Goal: Feedback & Contribution: Leave review/rating

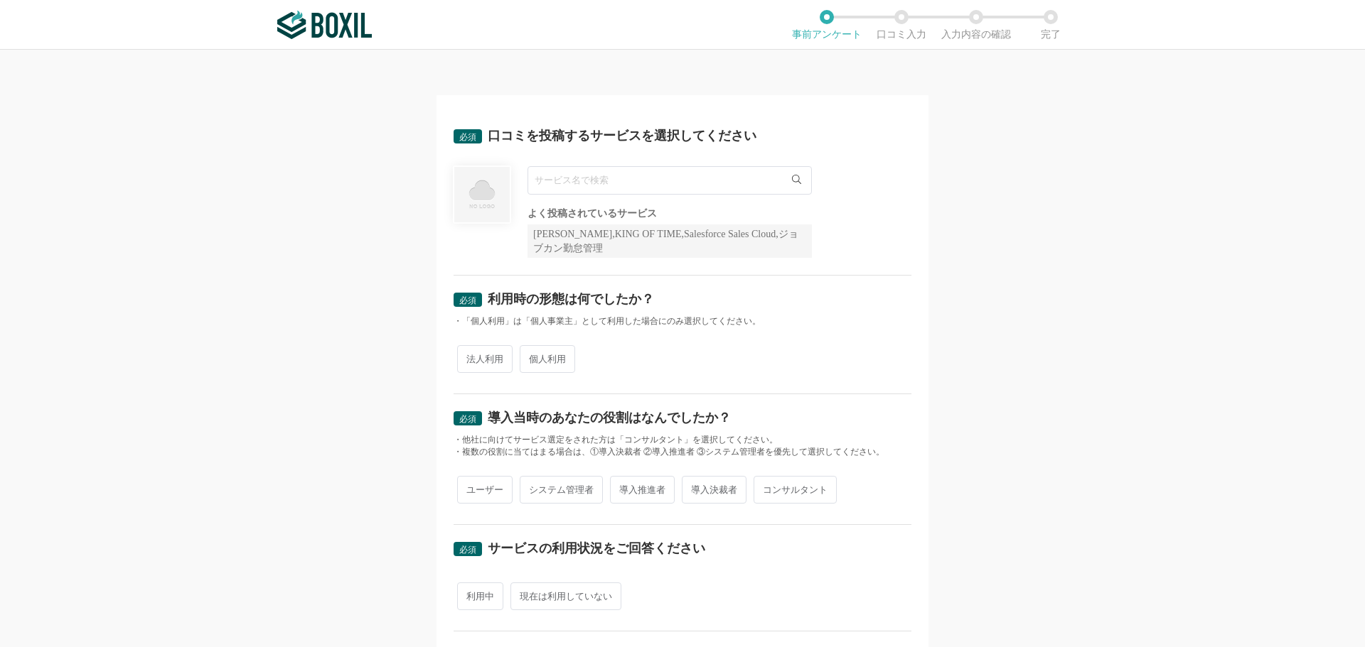
click at [687, 186] on input "text" at bounding box center [669, 180] width 284 height 28
type input "ｋ"
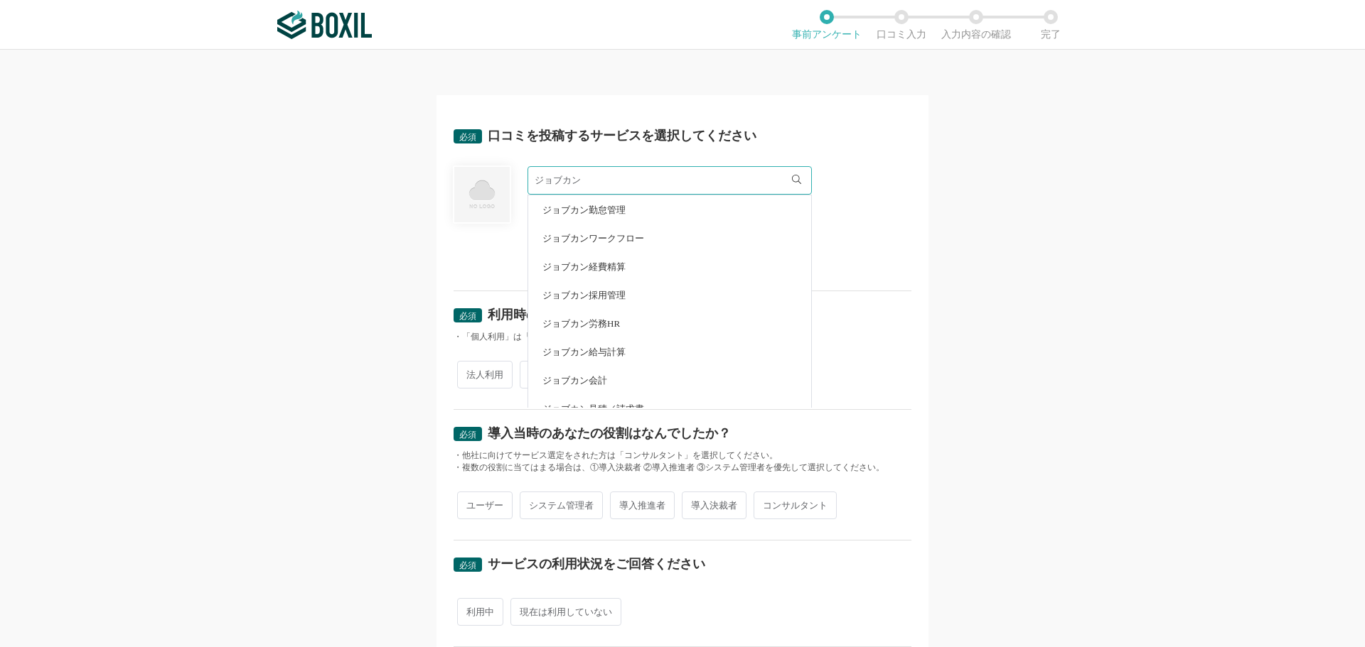
click at [610, 215] on li "ジョブカン勤怠管理" at bounding box center [669, 209] width 283 height 28
type input "ジョブカン勤怠管理"
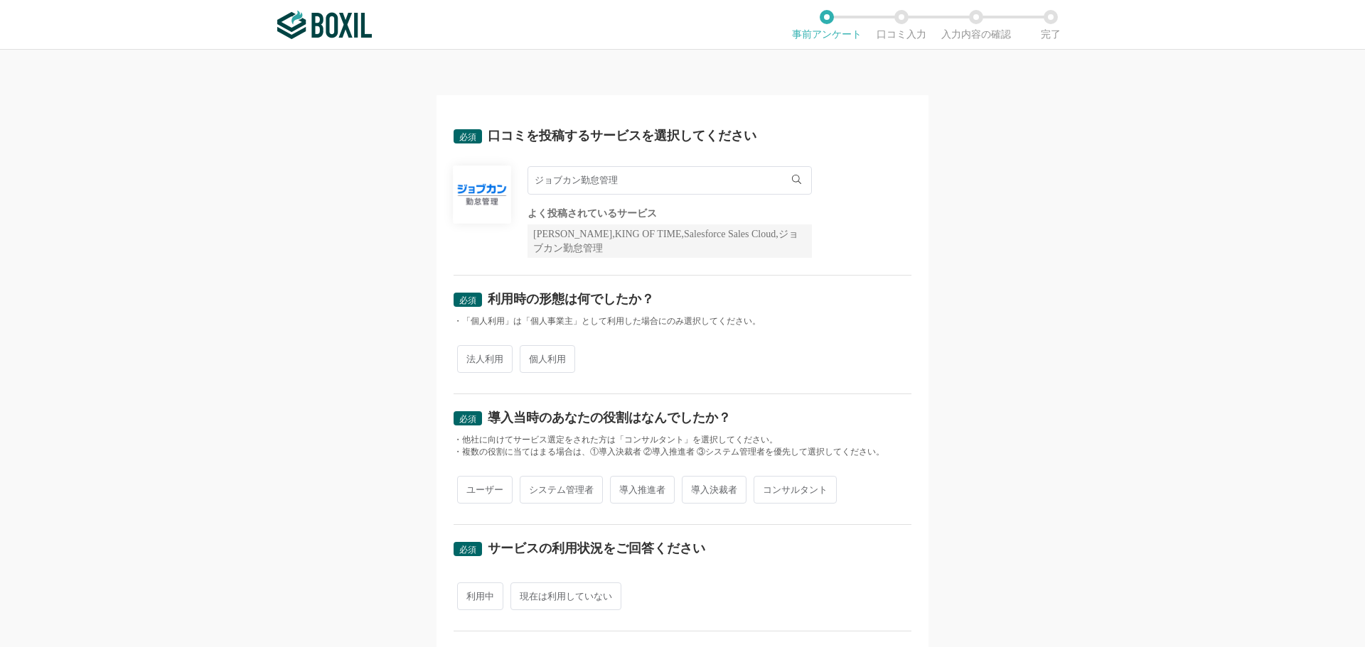
click at [624, 354] on div "法人利用 個人利用" at bounding box center [682, 359] width 458 height 35
click at [491, 362] on span "法人利用" at bounding box center [484, 359] width 55 height 28
click at [470, 357] on input "法人利用" at bounding box center [465, 352] width 9 height 9
radio input "true"
click at [614, 488] on span "導入推進者" at bounding box center [642, 490] width 65 height 28
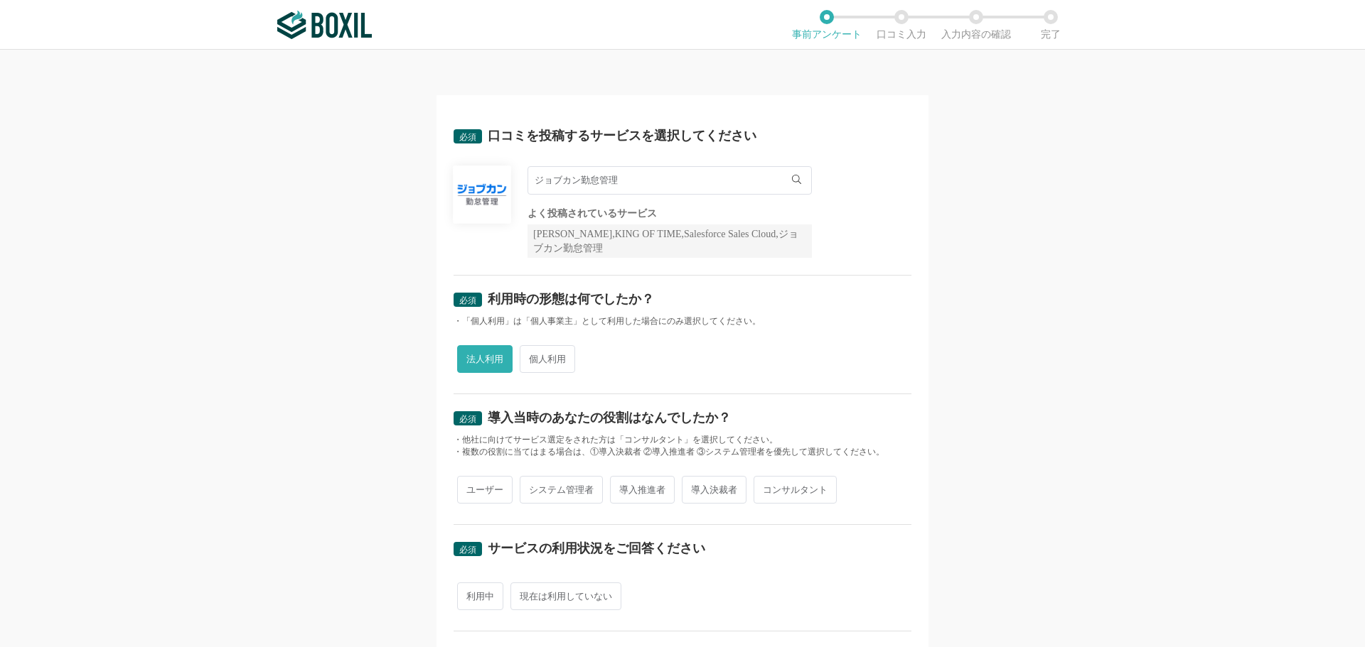
click at [614, 488] on input "導入推進者" at bounding box center [617, 482] width 9 height 9
radio input "true"
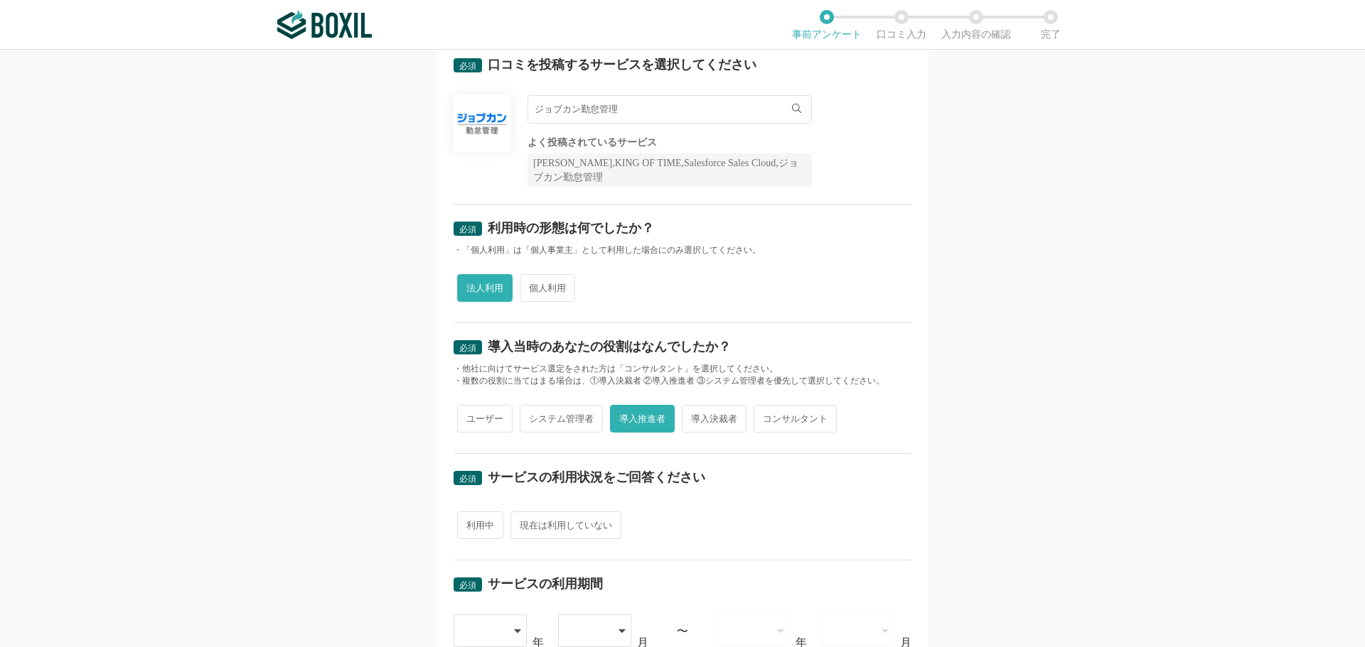
click at [478, 526] on span "利用中" at bounding box center [480, 526] width 46 height 28
click at [470, 523] on input "利用中" at bounding box center [465, 518] width 9 height 9
radio input "true"
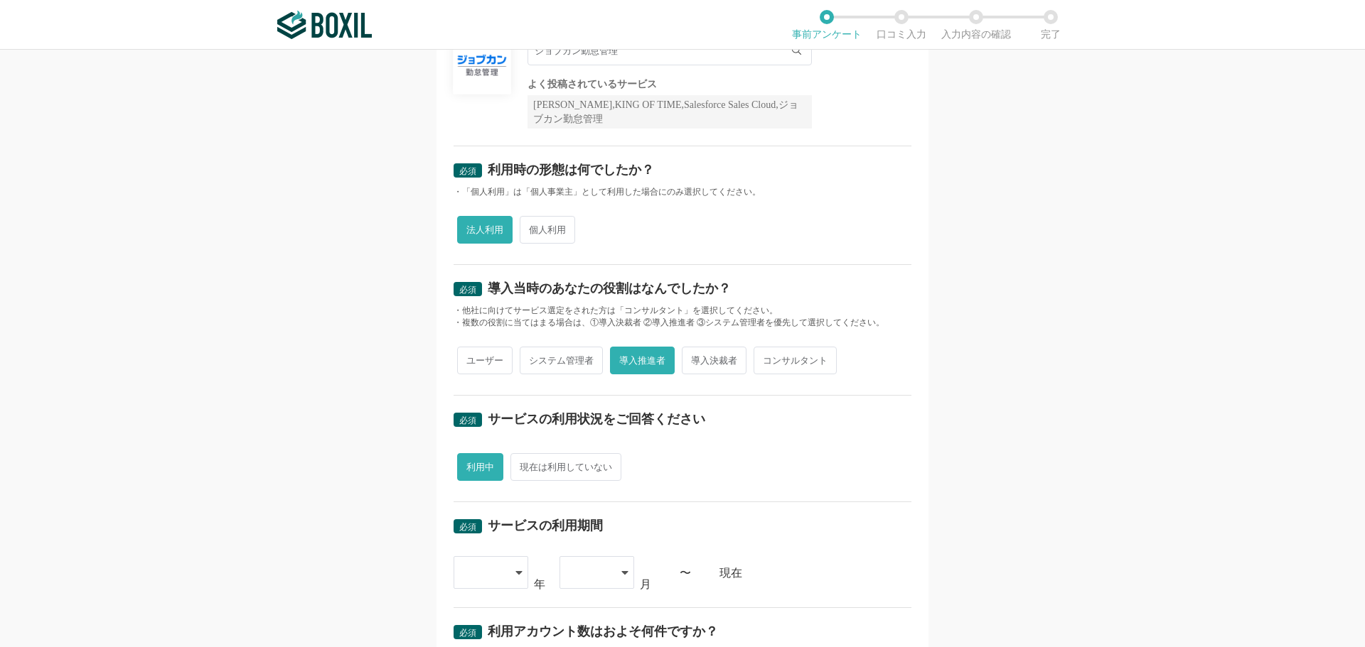
scroll to position [213, 0]
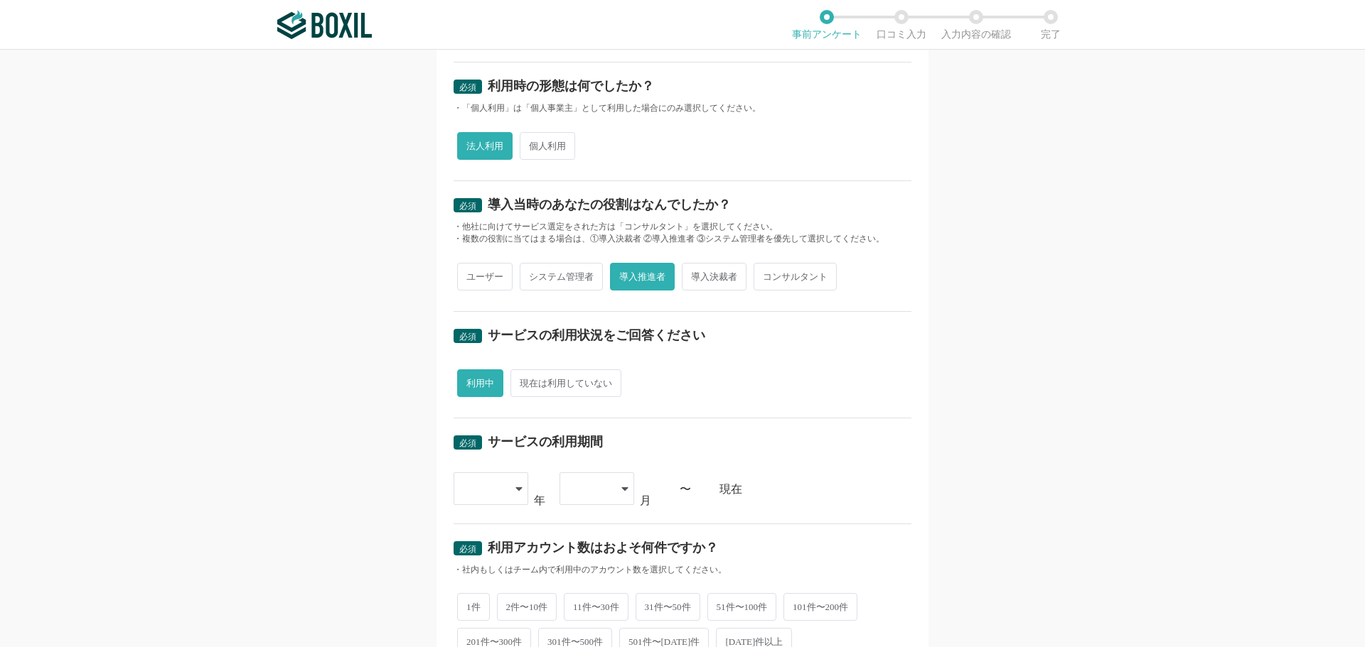
click at [509, 488] on div at bounding box center [490, 489] width 75 height 33
click at [478, 536] on span "[DATE]" at bounding box center [483, 537] width 37 height 11
click at [621, 490] on icon at bounding box center [624, 488] width 7 height 11
click at [571, 629] on span "04" at bounding box center [576, 631] width 11 height 11
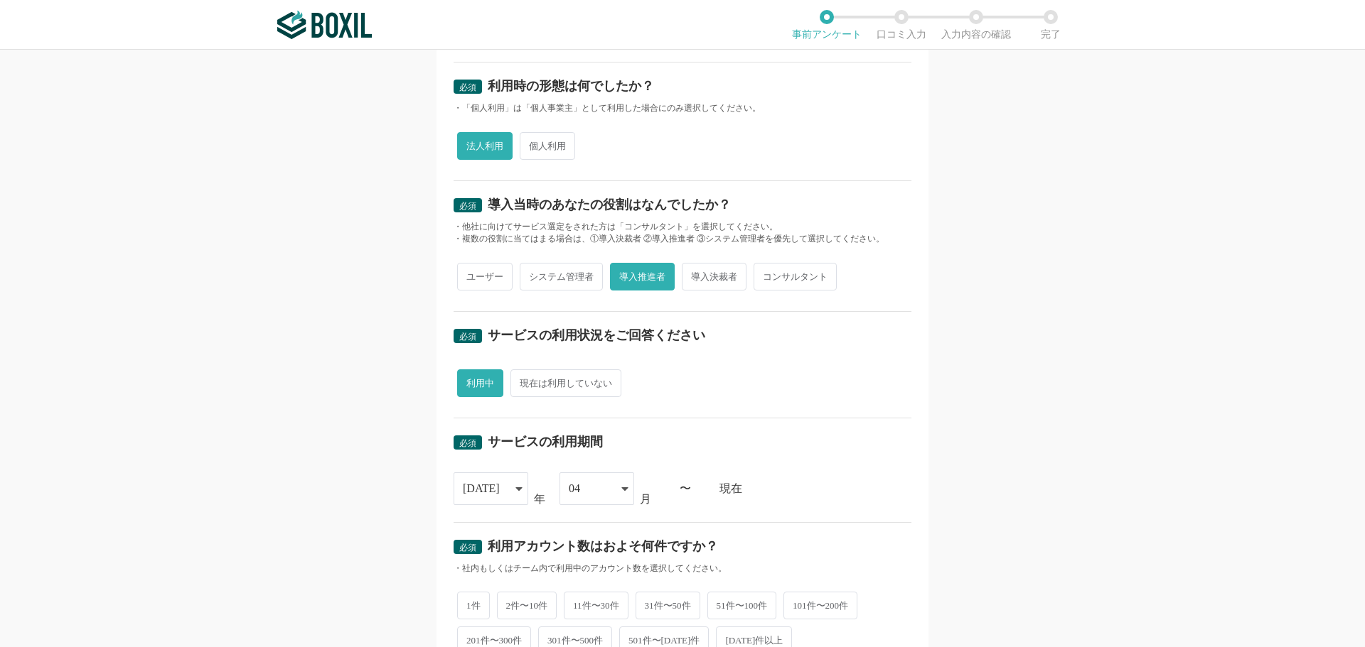
scroll to position [284, 0]
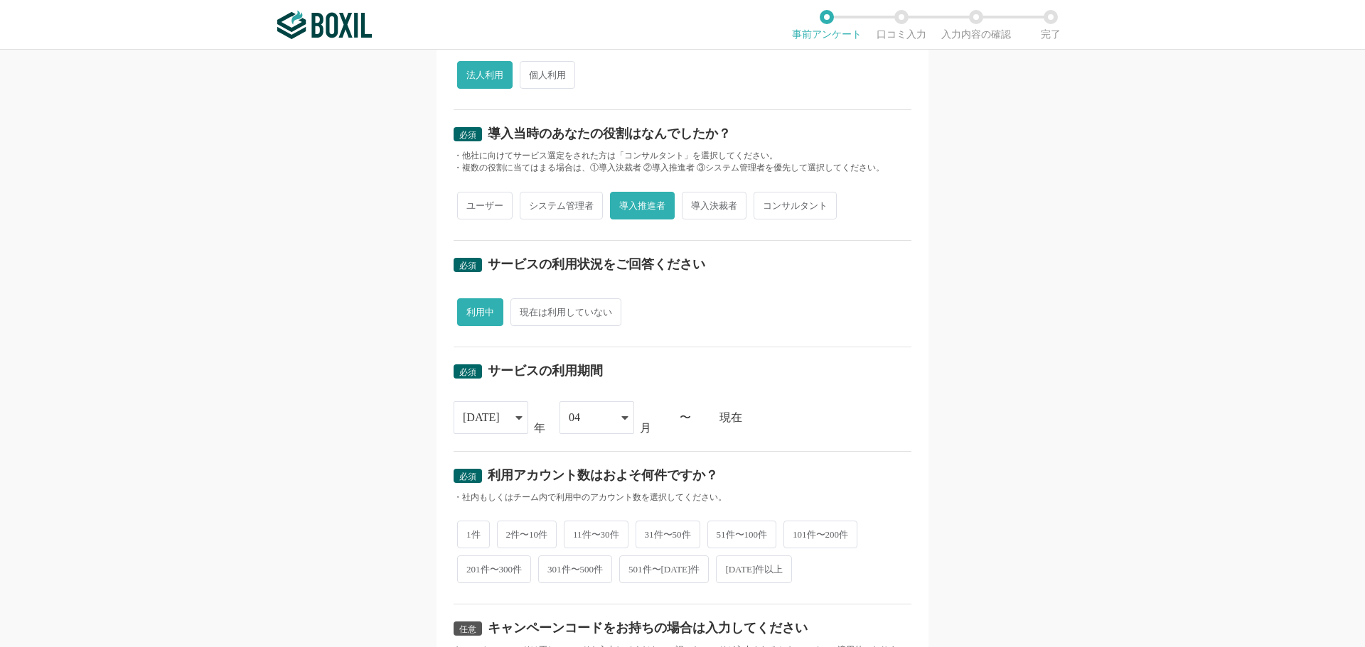
click at [809, 539] on span "101件〜200件" at bounding box center [820, 535] width 74 height 28
click at [796, 532] on input "101件〜200件" at bounding box center [791, 527] width 9 height 9
radio input "true"
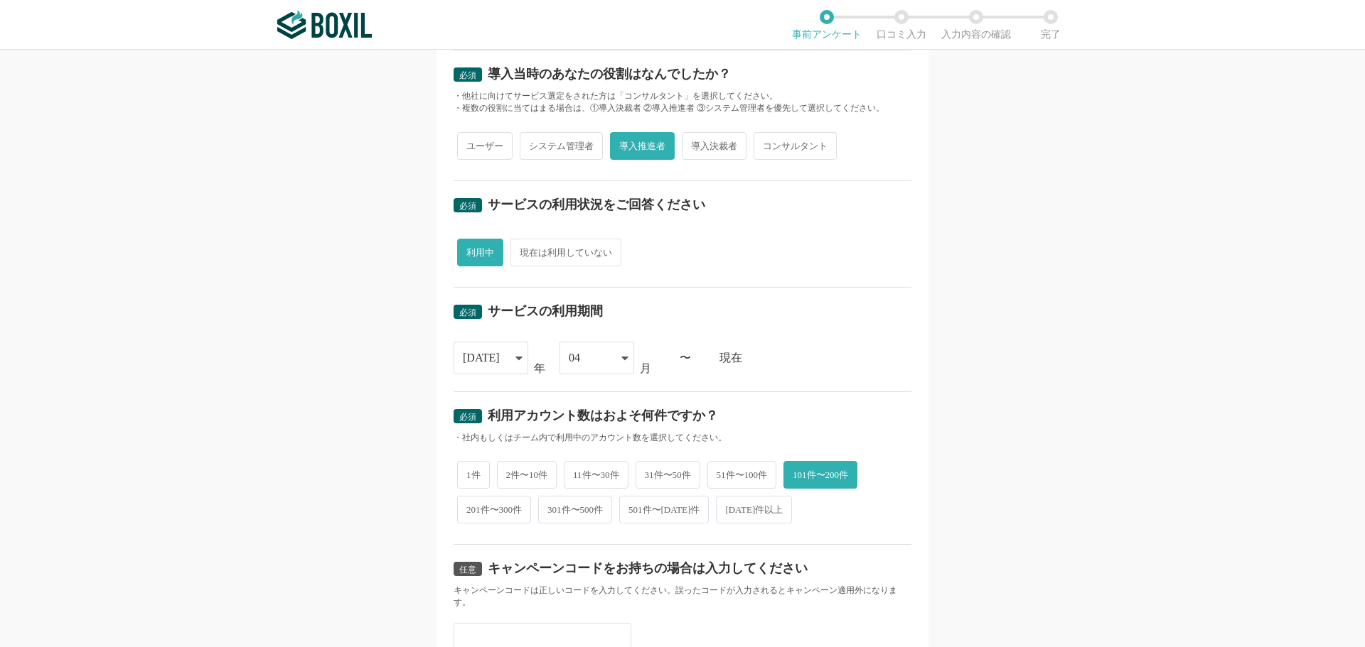
scroll to position [426, 0]
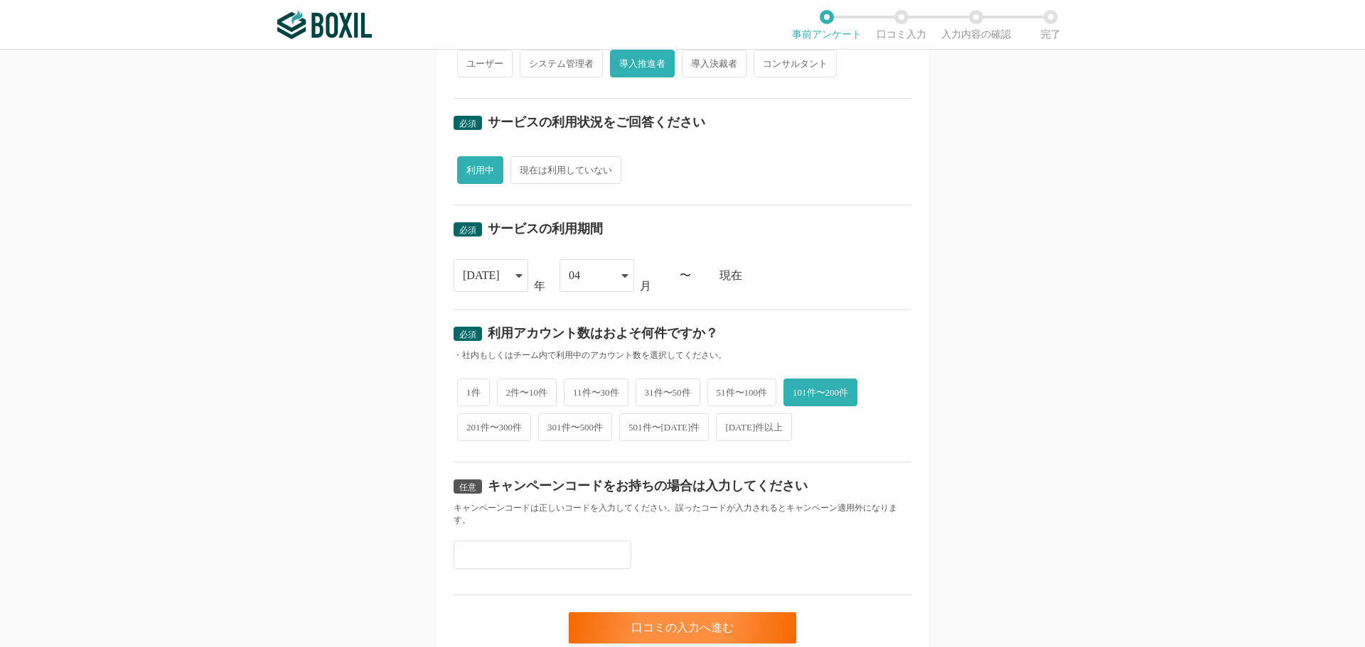
click at [551, 541] on input "text" at bounding box center [542, 555] width 178 height 28
paste input "D2F6M8HC"
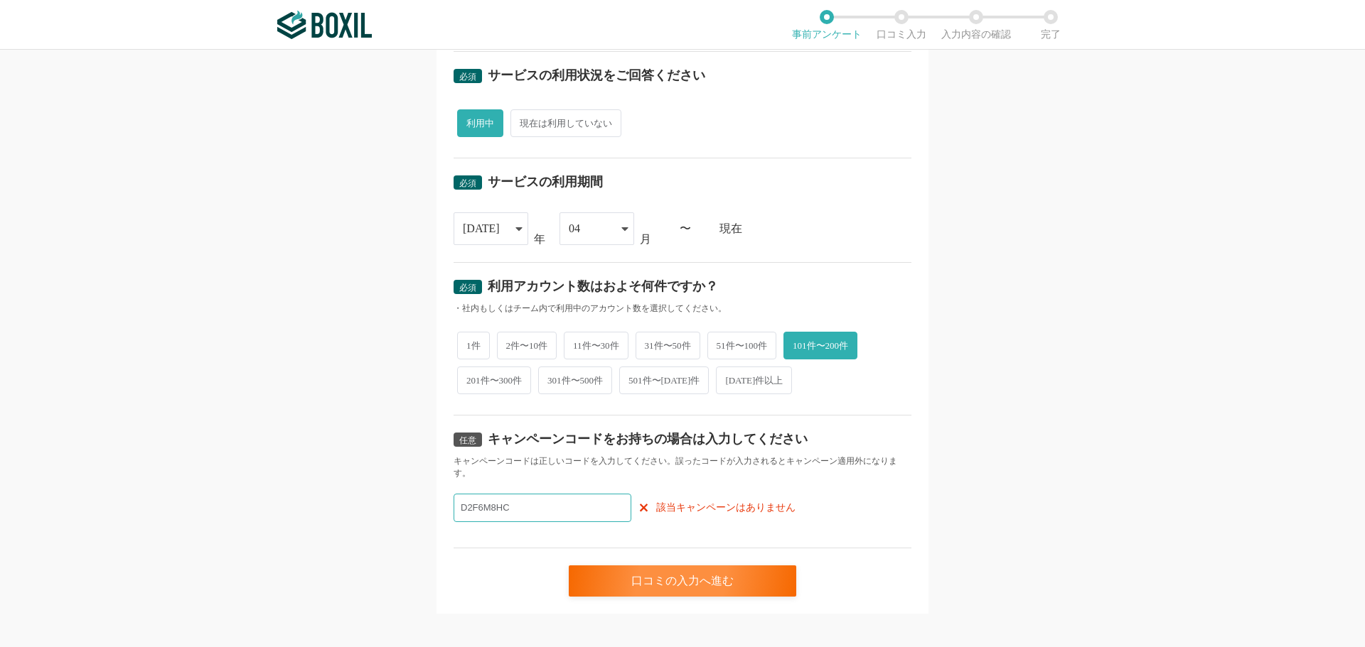
click at [552, 500] on input "D2F6M8HC" at bounding box center [542, 508] width 178 height 28
type input "D"
paste input "D2F6M8HC"
type input "D2F6M8HC"
click at [702, 580] on div "口コミの入力へ進む" at bounding box center [682, 581] width 227 height 31
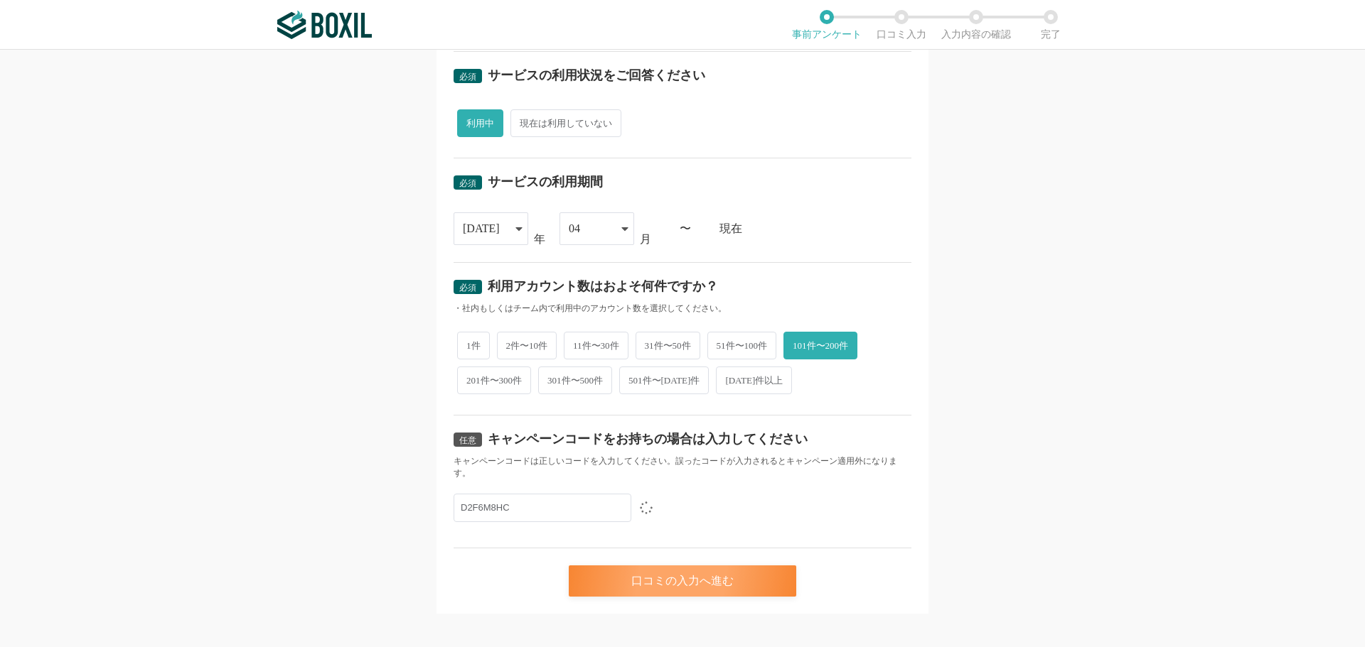
scroll to position [0, 0]
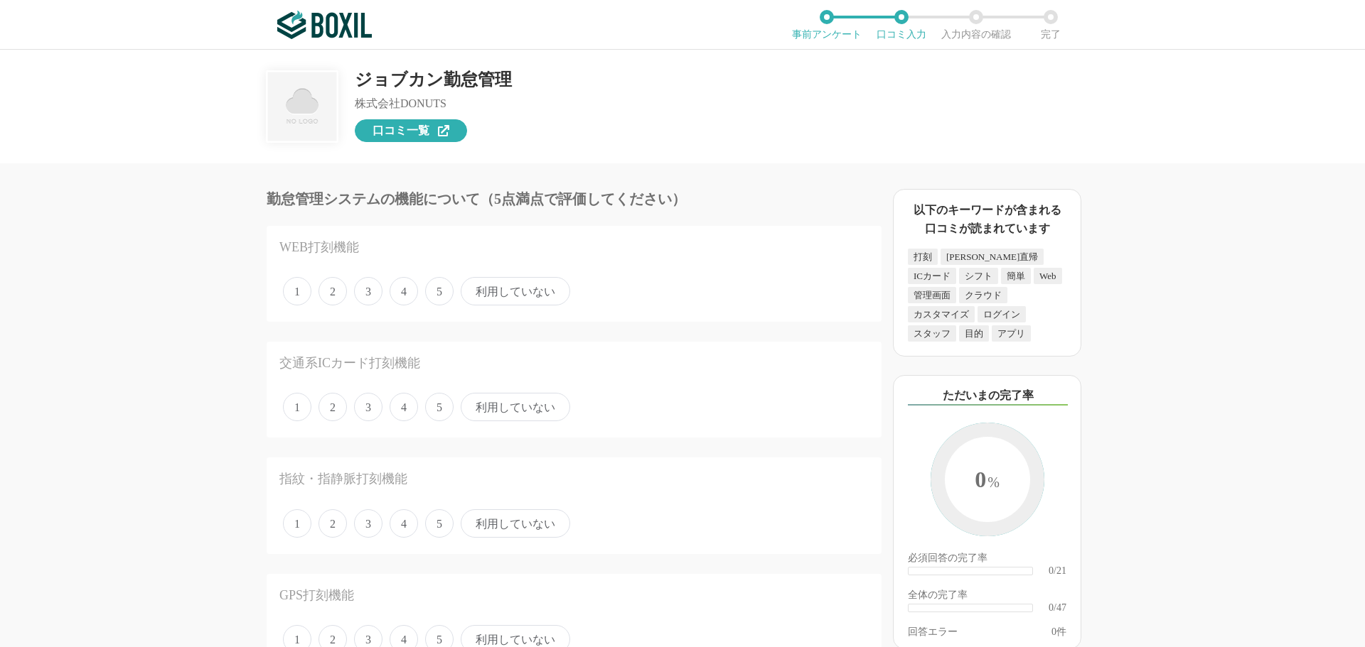
click at [380, 131] on span "口コミ一覧" at bounding box center [400, 130] width 57 height 11
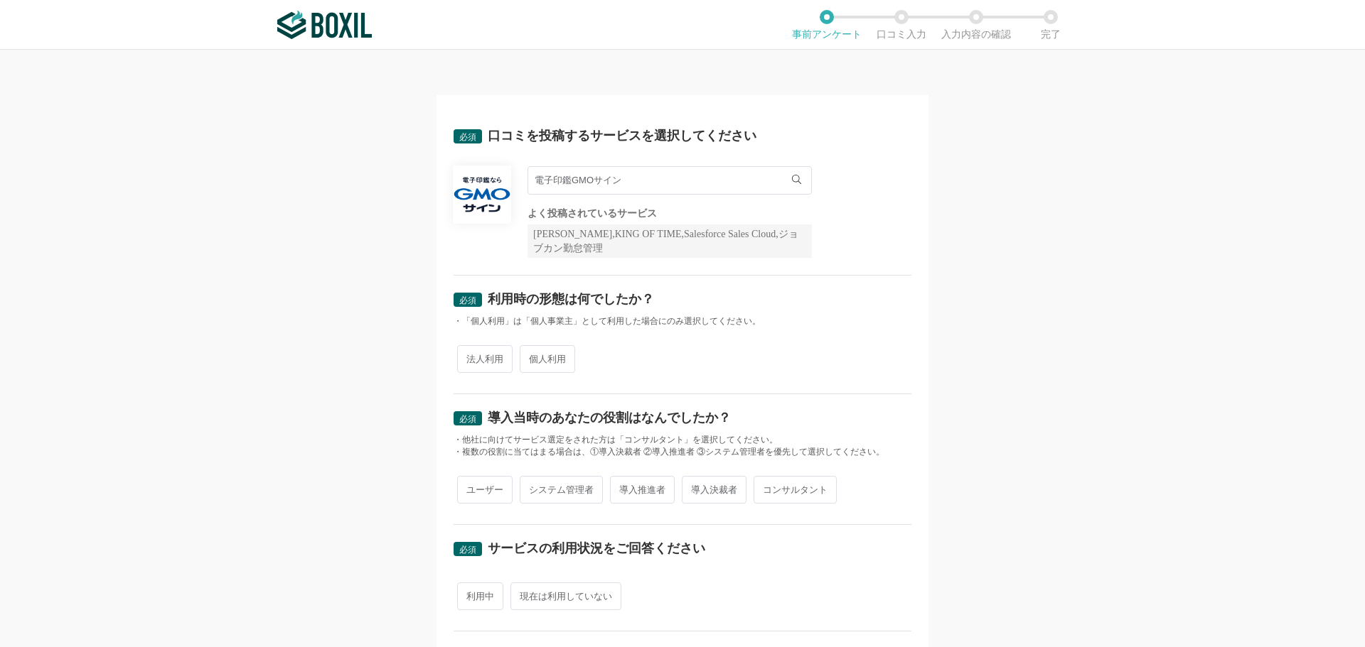
scroll to position [59323, 0]
click at [695, 178] on input "電子印鑑GMOサイン" at bounding box center [669, 180] width 284 height 28
click at [606, 210] on span "電子印鑑GMOサイン" at bounding box center [585, 209] width 86 height 9
click at [490, 359] on span "法人利用" at bounding box center [484, 359] width 55 height 28
click at [470, 357] on input "法人利用" at bounding box center [465, 352] width 9 height 9
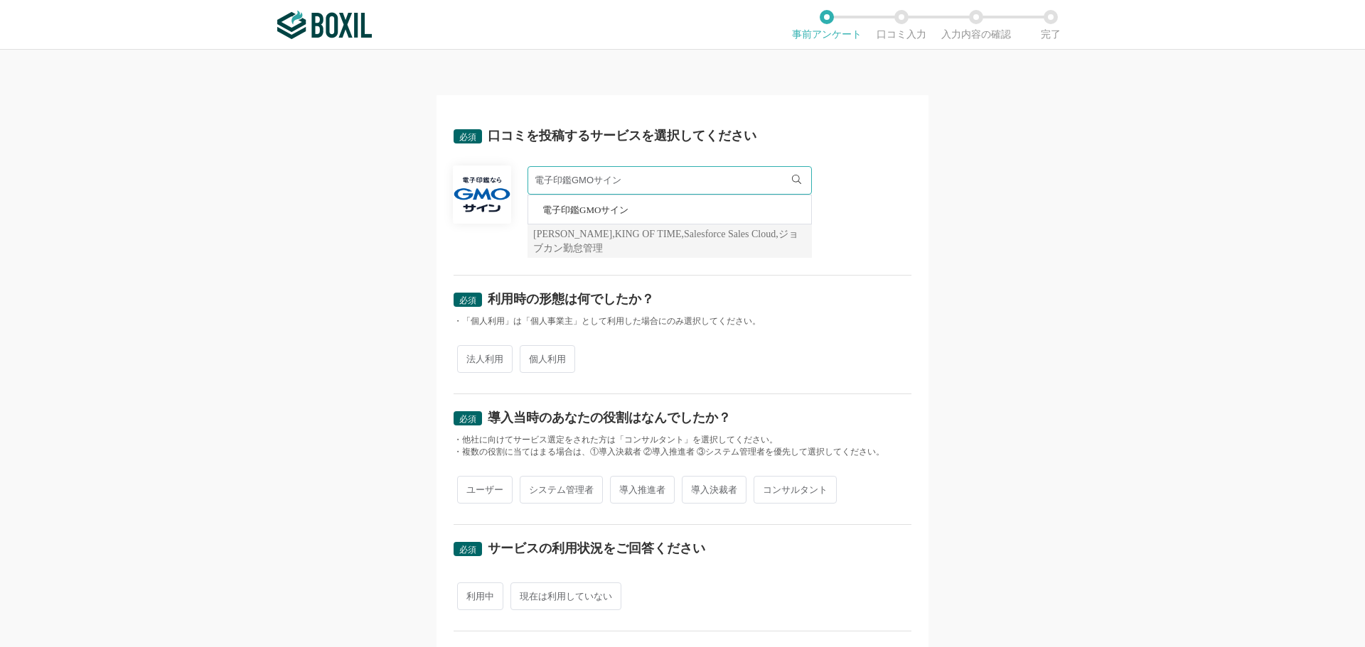
radio input "true"
click at [623, 490] on span "導入推進者" at bounding box center [642, 490] width 65 height 28
click at [623, 488] on input "導入推進者" at bounding box center [617, 482] width 9 height 9
radio input "true"
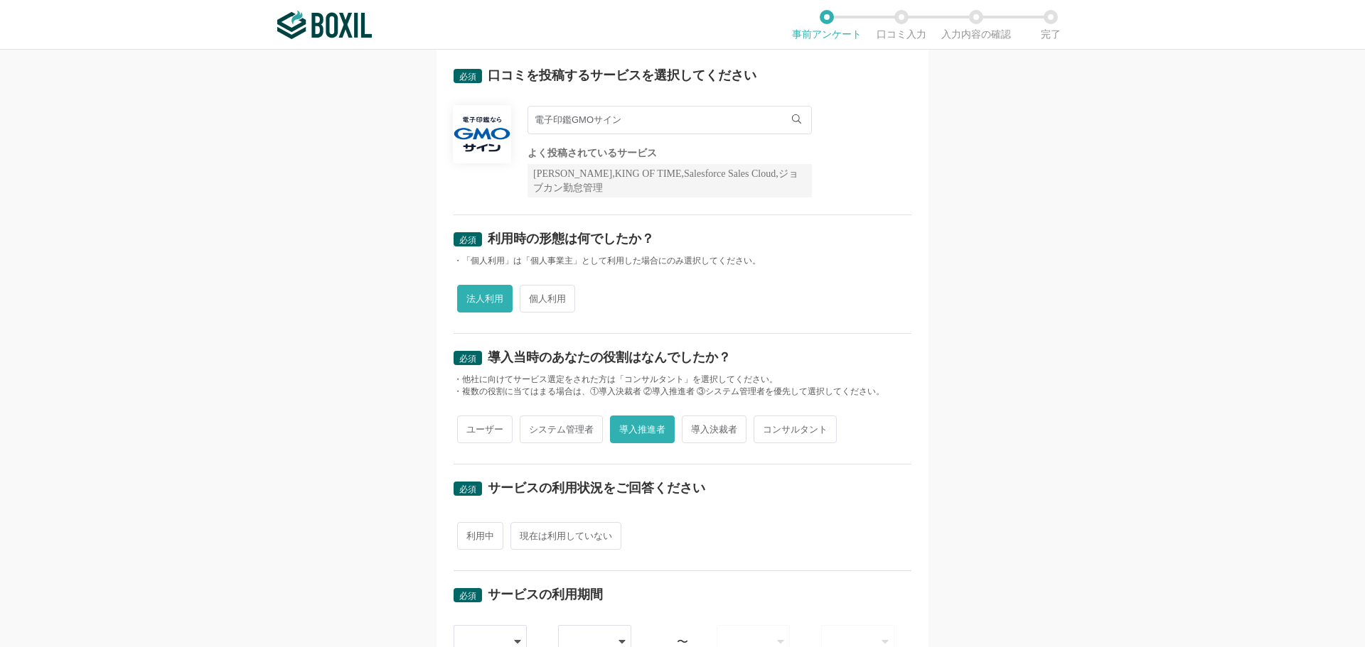
scroll to position [142, 0]
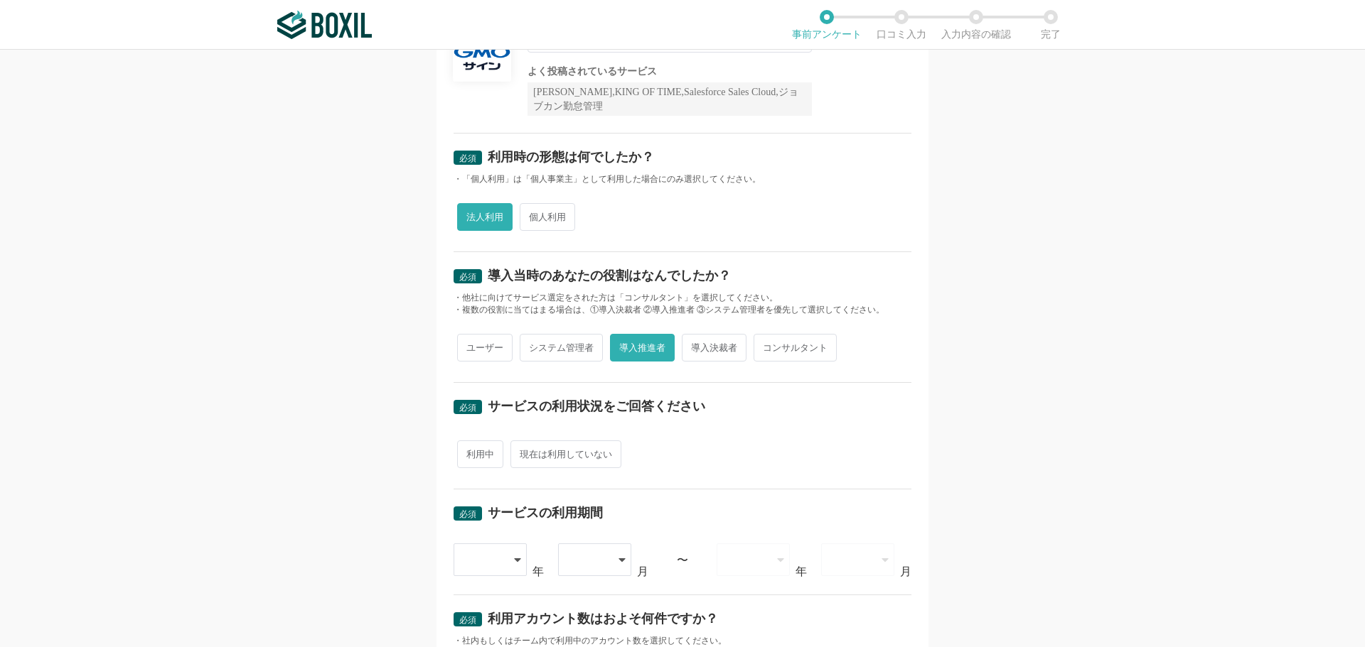
click at [483, 456] on span "利用中" at bounding box center [480, 455] width 46 height 28
click at [470, 452] on input "利用中" at bounding box center [465, 447] width 9 height 9
radio input "true"
click at [526, 453] on span "現在は利用していない" at bounding box center [565, 455] width 111 height 28
click at [523, 452] on input "現在は利用していない" at bounding box center [518, 447] width 9 height 9
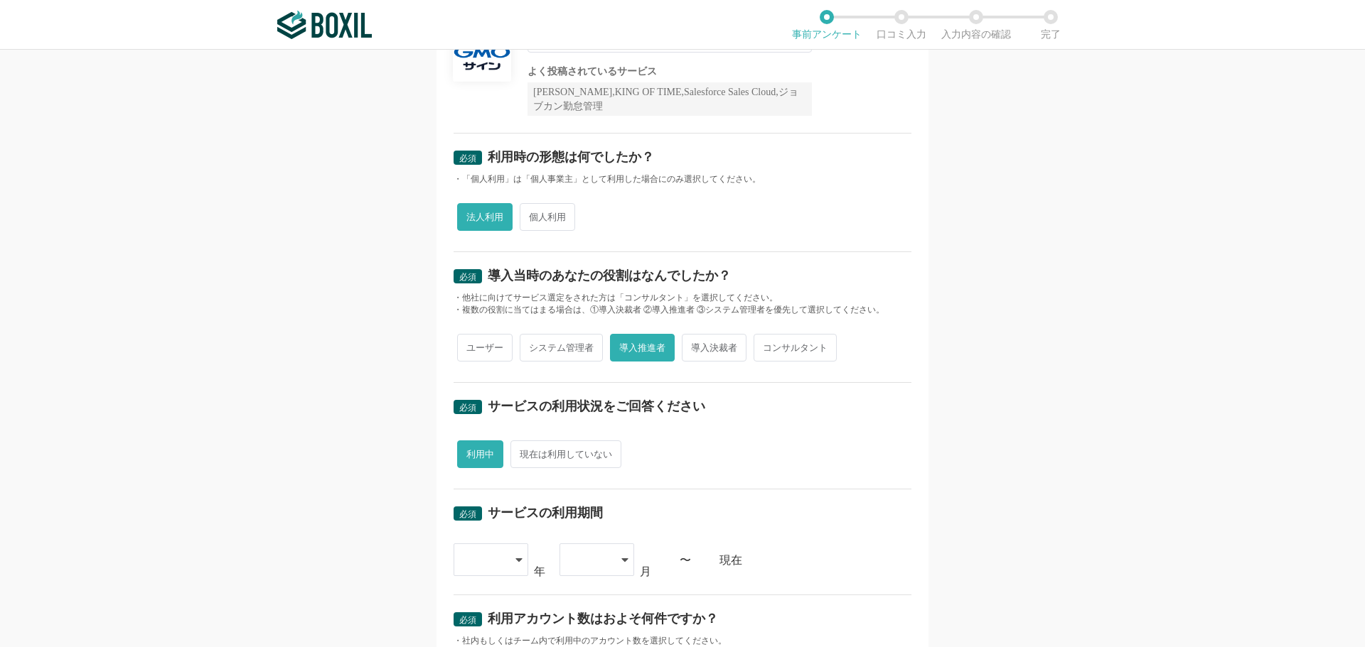
radio input "true"
click at [472, 463] on span "利用中" at bounding box center [480, 455] width 46 height 28
click at [470, 452] on input "利用中" at bounding box center [465, 447] width 9 height 9
radio input "true"
radio input "false"
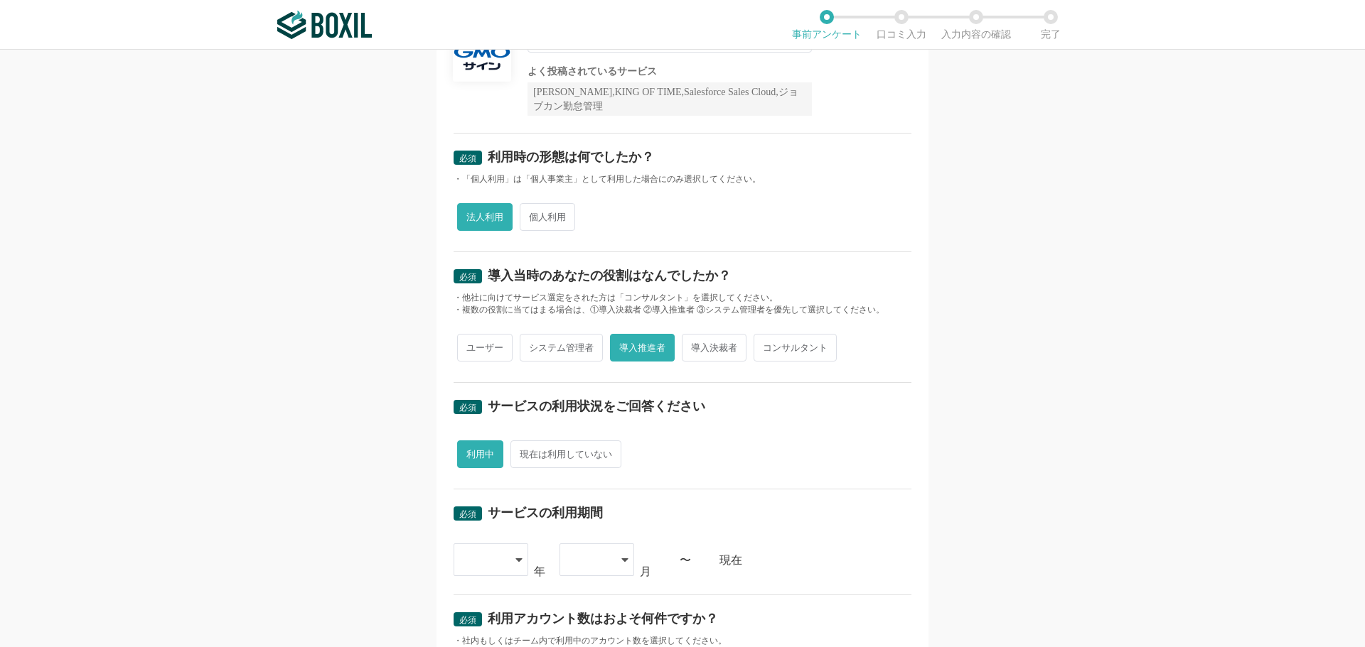
click at [515, 561] on icon at bounding box center [518, 559] width 7 height 11
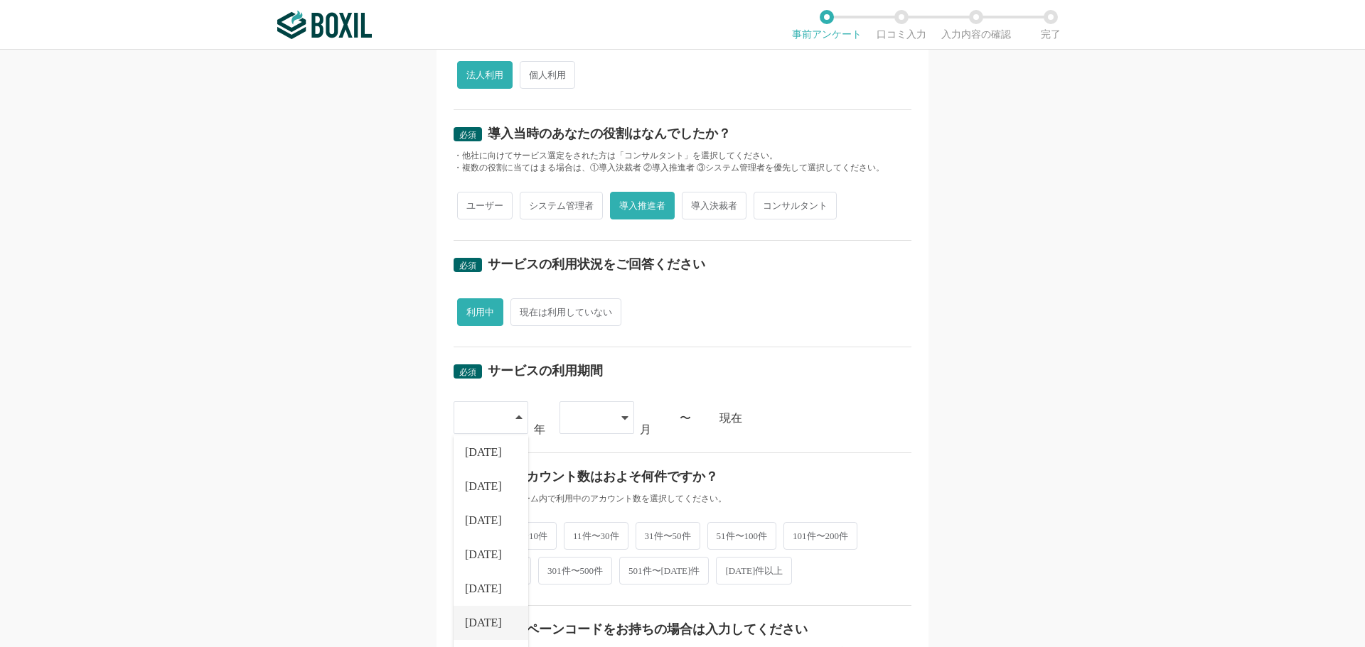
click at [485, 622] on li "[DATE]" at bounding box center [490, 623] width 75 height 34
click at [530, 539] on span "2件〜10件" at bounding box center [527, 536] width 60 height 28
click at [510, 534] on input "2件〜10件" at bounding box center [504, 529] width 9 height 9
radio input "true"
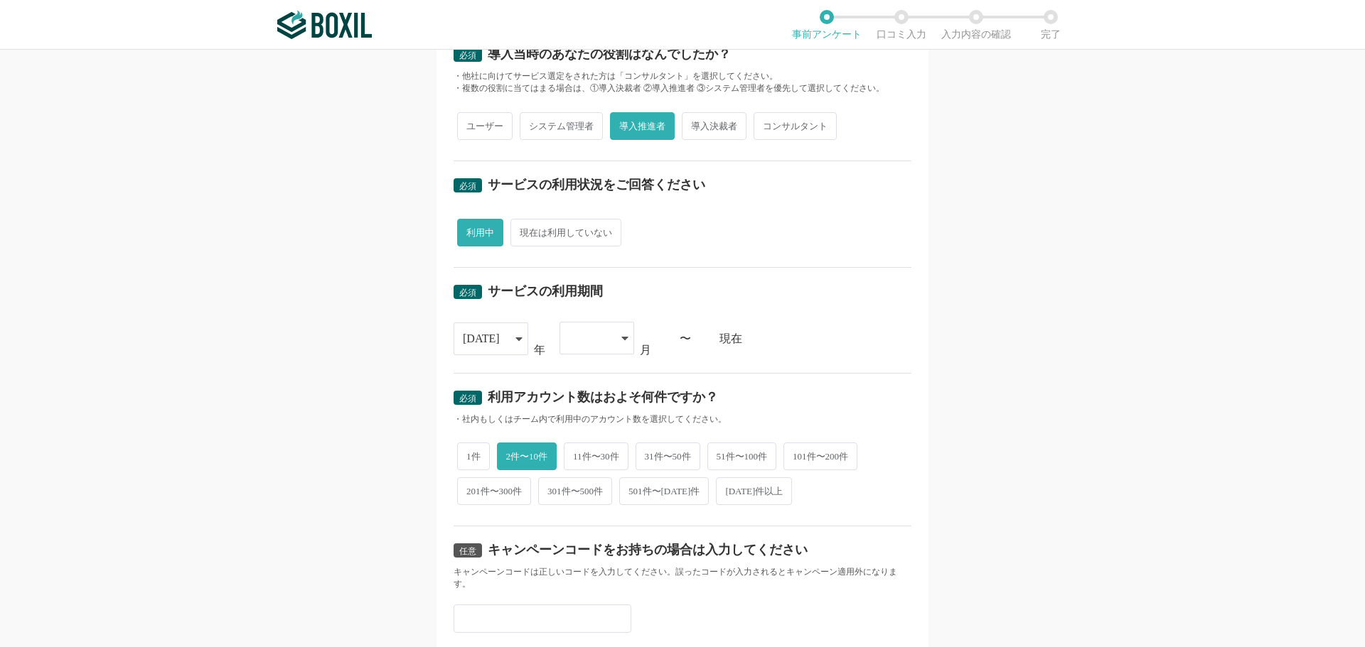
scroll to position [426, 0]
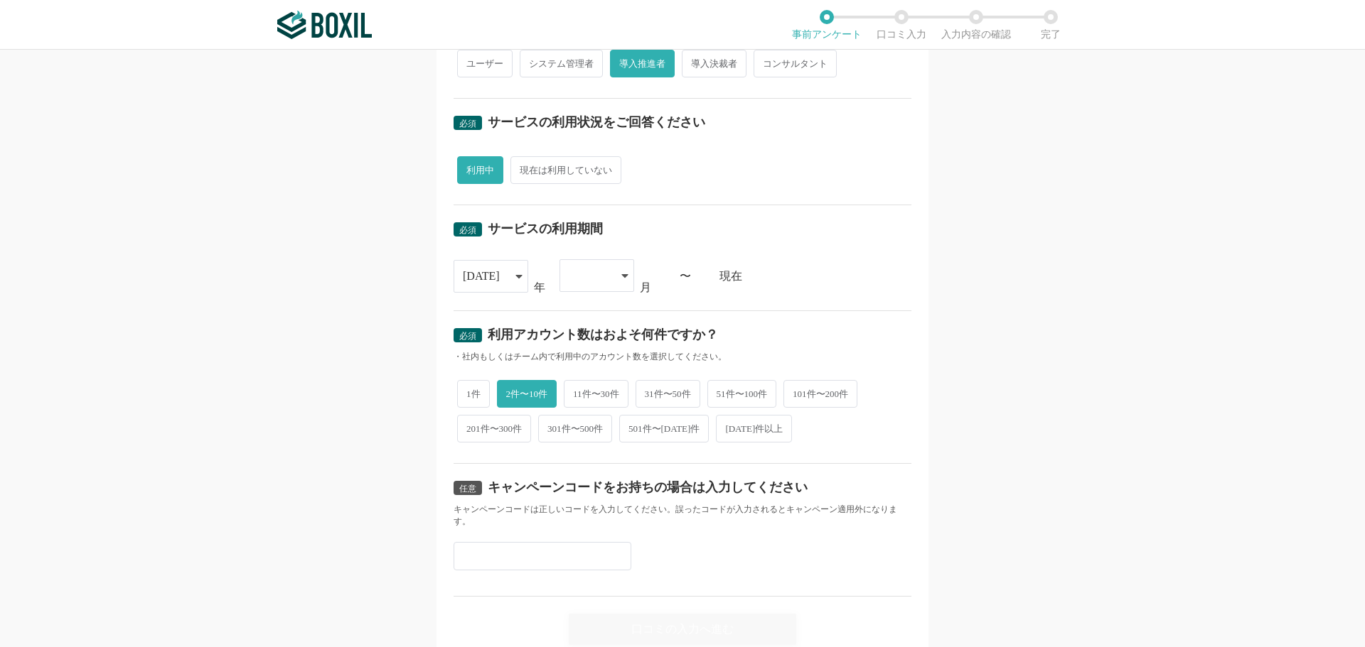
click at [537, 547] on input "text" at bounding box center [542, 556] width 178 height 28
paste input "D2F6M8HC"
click at [568, 544] on input "D2F6M8HC" at bounding box center [542, 556] width 178 height 28
type input "D"
paste input "D2F6M8HC"
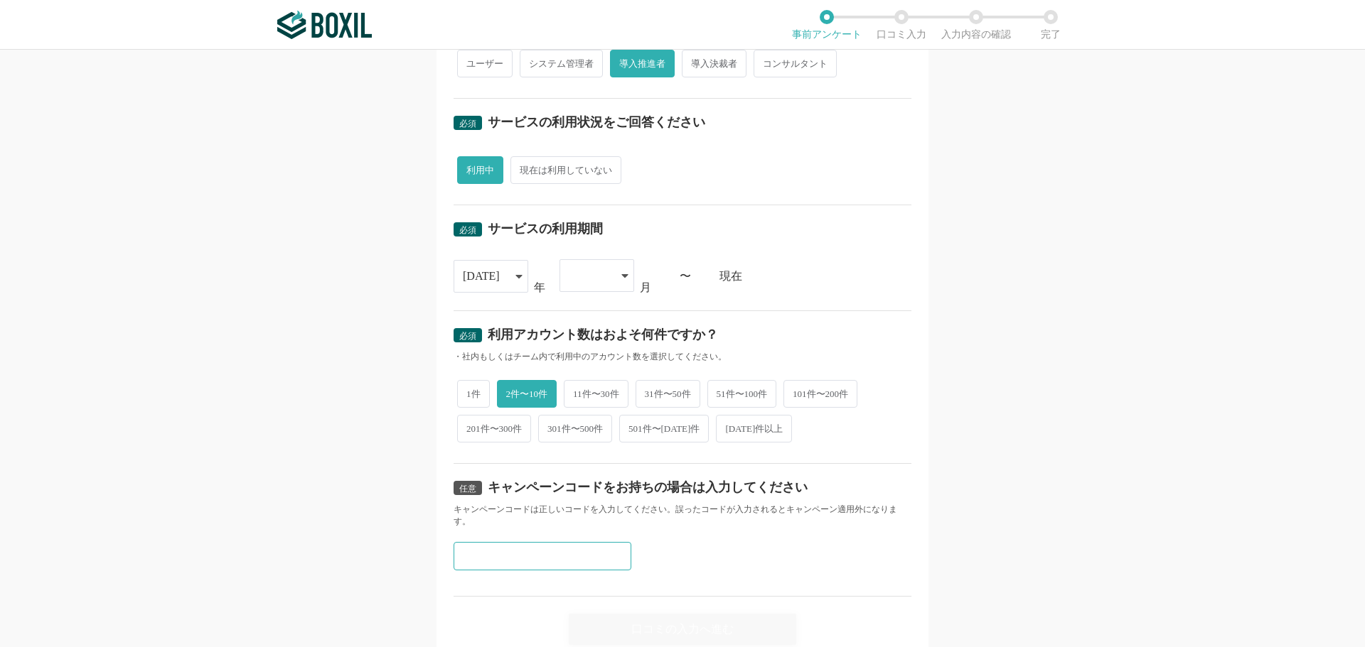
type input "D2F6M8HC"
